Goal: Check status: Check status

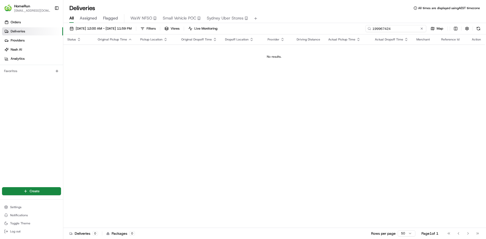
click at [403, 29] on input "199967424" at bounding box center [396, 28] width 61 height 7
paste input "265559993"
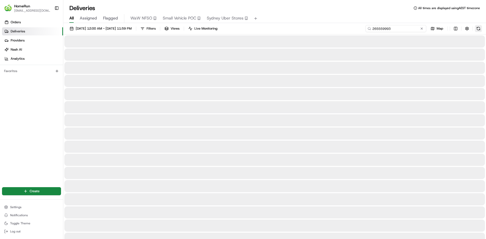
type input "265559993"
click at [478, 29] on button at bounding box center [478, 28] width 7 height 7
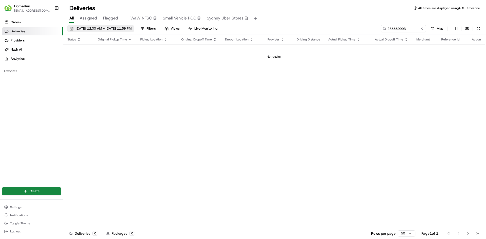
click at [112, 28] on span "[DATE] 12:00 AM - [DATE] 11:59 PM" at bounding box center [104, 28] width 56 height 5
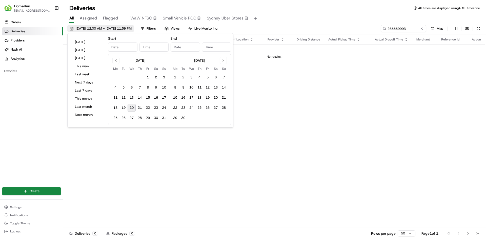
type input "[DATE]"
type input "12:00 AM"
type input "[DATE]"
type input "11:59 PM"
click at [117, 107] on button "18" at bounding box center [115, 108] width 8 height 8
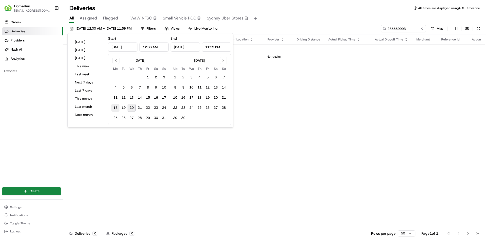
type input "[DATE]"
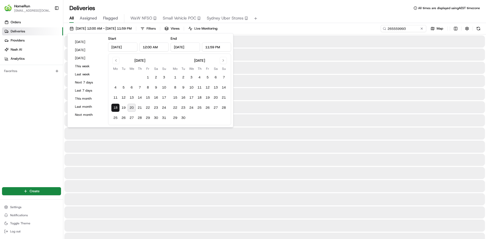
click at [130, 105] on button "20" at bounding box center [132, 108] width 8 height 8
type input "[DATE]"
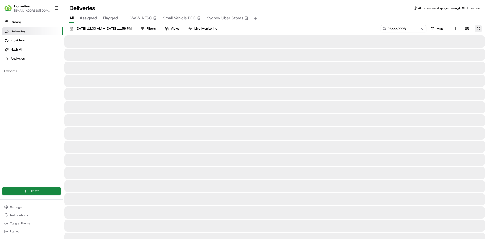
click at [479, 29] on button at bounding box center [478, 28] width 7 height 7
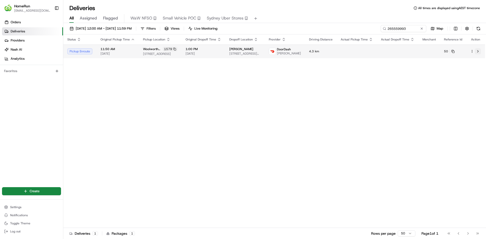
click at [478, 53] on button at bounding box center [478, 51] width 6 height 6
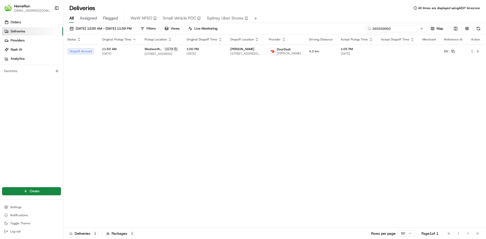
click at [397, 31] on input "265559993" at bounding box center [396, 28] width 61 height 7
paste input "4341"
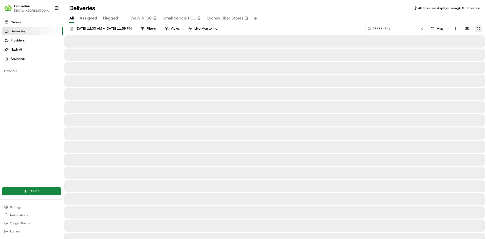
type input "265554341"
click at [478, 28] on button at bounding box center [478, 28] width 7 height 7
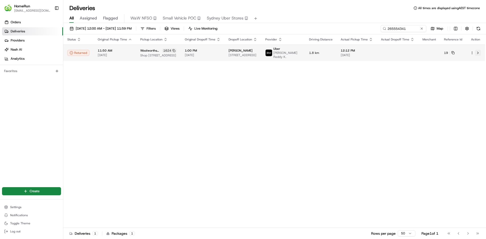
click at [479, 53] on button at bounding box center [478, 53] width 6 height 6
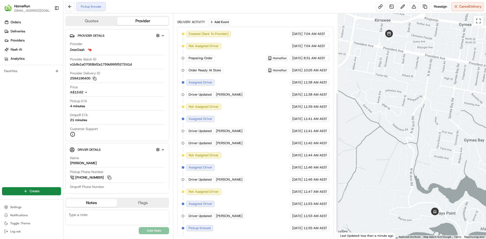
scroll to position [138, 0]
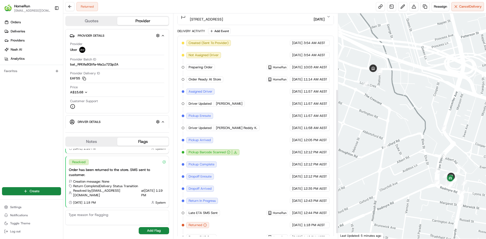
scroll to position [126, 0]
